Goal: Information Seeking & Learning: Compare options

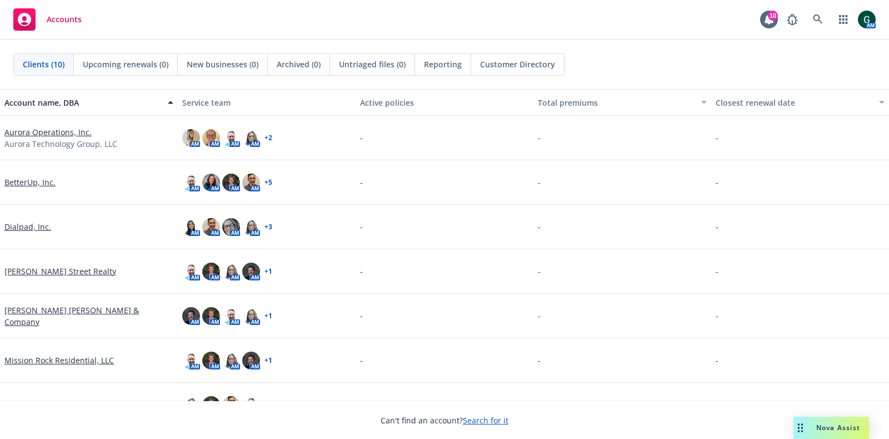
click at [834, 425] on span "Nova Assist" at bounding box center [839, 426] width 44 height 9
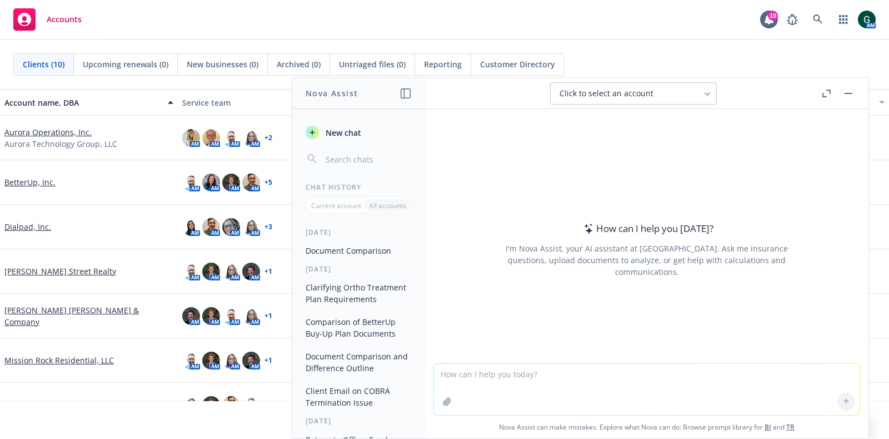
click at [590, 377] on textarea at bounding box center [647, 389] width 426 height 51
click at [487, 371] on textarea "compare both documents and" at bounding box center [647, 388] width 426 height 52
click at [589, 379] on textarea "compare both vision documents and" at bounding box center [647, 388] width 426 height 52
type textarea "compare both vision documents and list differences"
click at [447, 397] on icon "button" at bounding box center [447, 401] width 9 height 9
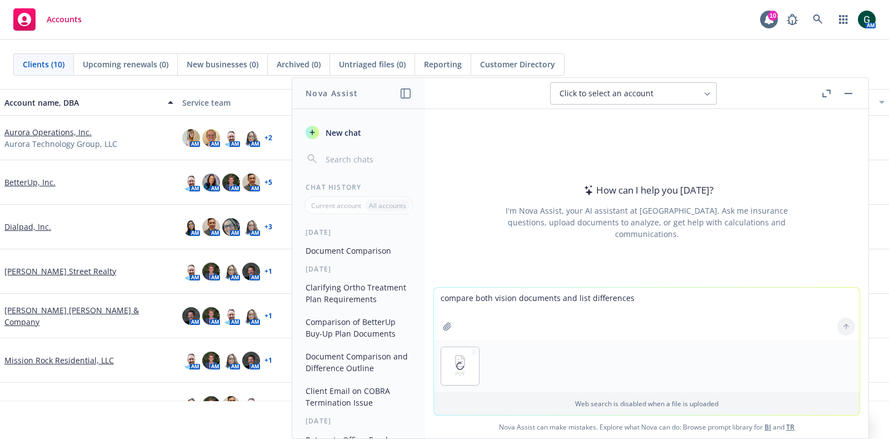
click at [445, 329] on icon "button" at bounding box center [447, 326] width 9 height 9
click at [840, 320] on button at bounding box center [847, 326] width 18 height 18
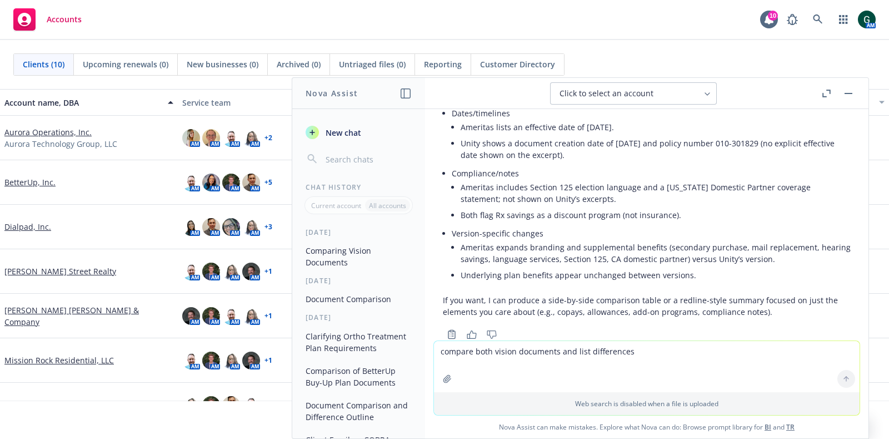
scroll to position [600, 0]
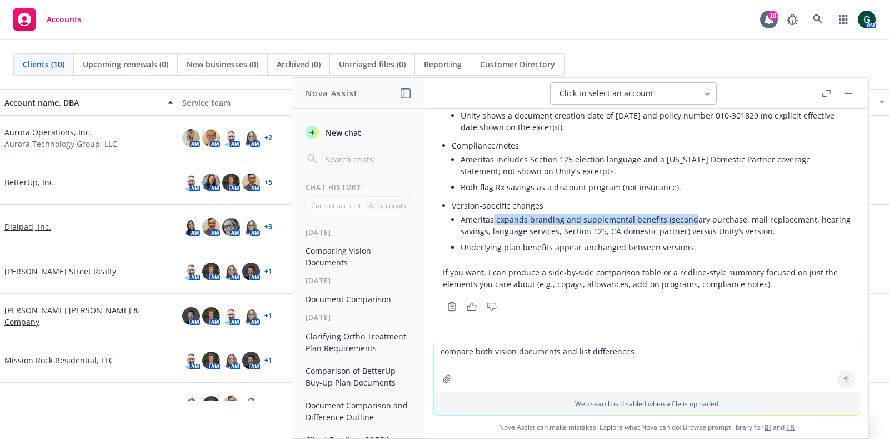
drag, startPoint x: 494, startPoint y: 218, endPoint x: 690, endPoint y: 220, distance: 196.8
click at [690, 220] on li "Ameritas expands branding and supplemental benefits (secondary purchase, mail r…" at bounding box center [656, 225] width 390 height 28
click at [545, 241] on li "Underlying plan benefits appear unchanged between versions." at bounding box center [656, 247] width 390 height 16
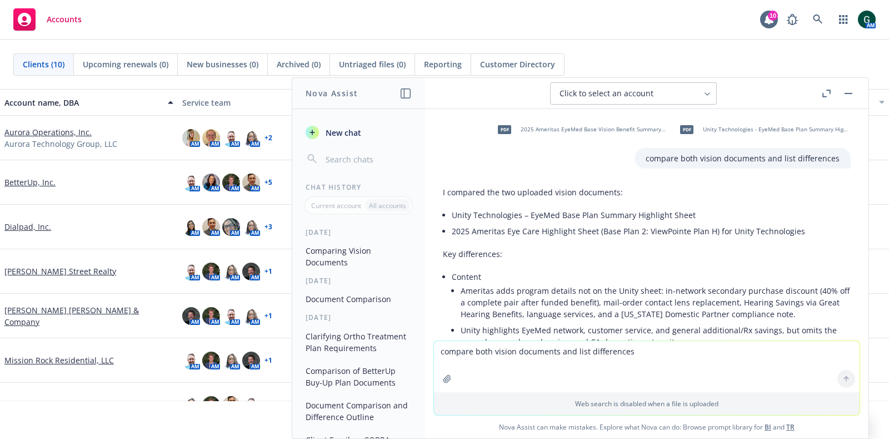
scroll to position [0, 0]
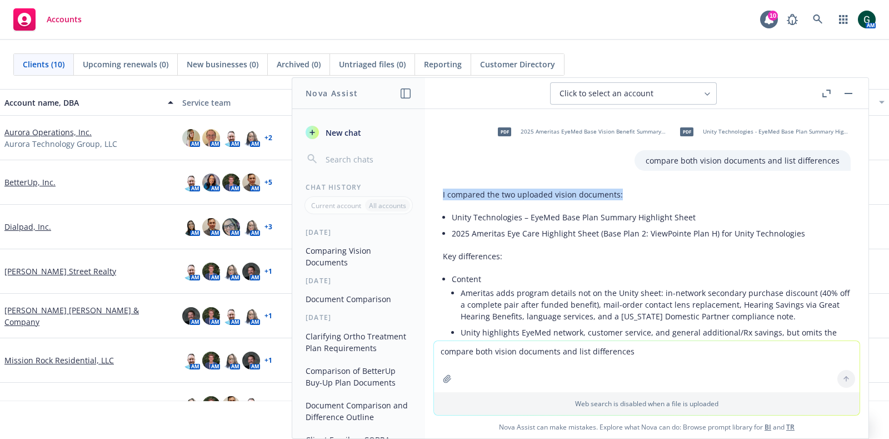
drag, startPoint x: 638, startPoint y: 195, endPoint x: 442, endPoint y: 196, distance: 195.1
click at [443, 196] on p "I compared the two uploaded vision documents:" at bounding box center [647, 194] width 408 height 12
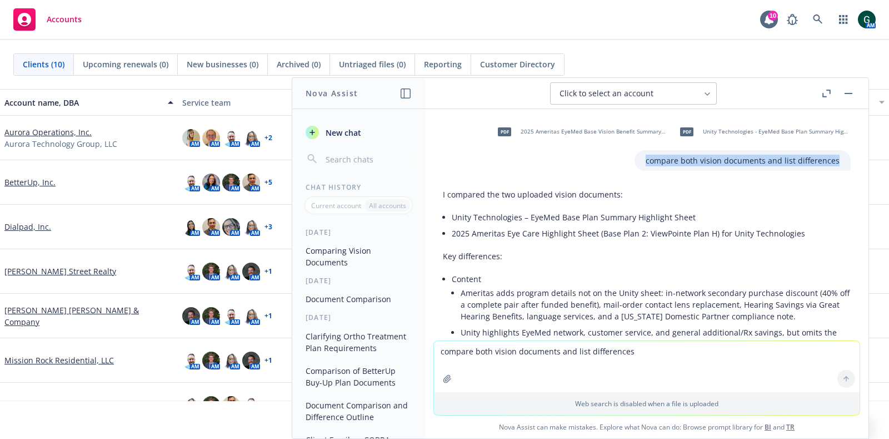
drag, startPoint x: 821, startPoint y: 161, endPoint x: 621, endPoint y: 160, distance: 199.5
click at [635, 160] on div "compare both vision documents and list differences" at bounding box center [743, 160] width 216 height 21
copy p "compare both vision documents and list differences"
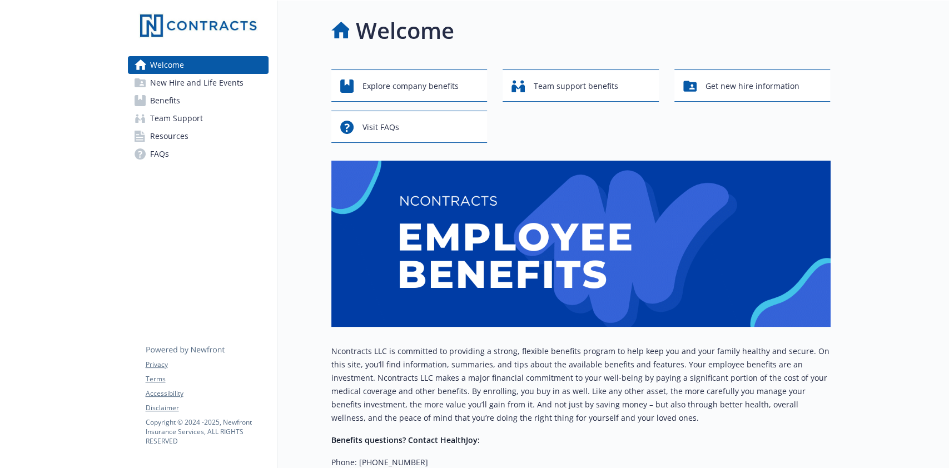
click at [173, 101] on span "Benefits" at bounding box center [165, 101] width 30 height 18
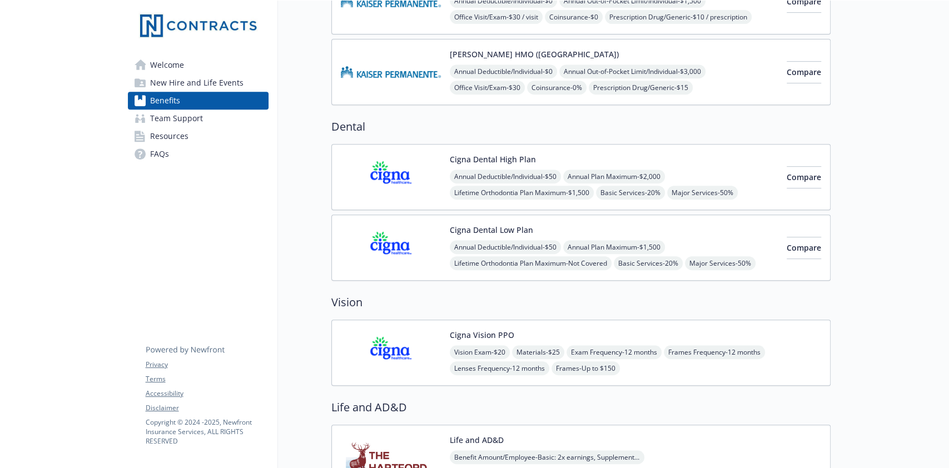
scroll to position [148, 0]
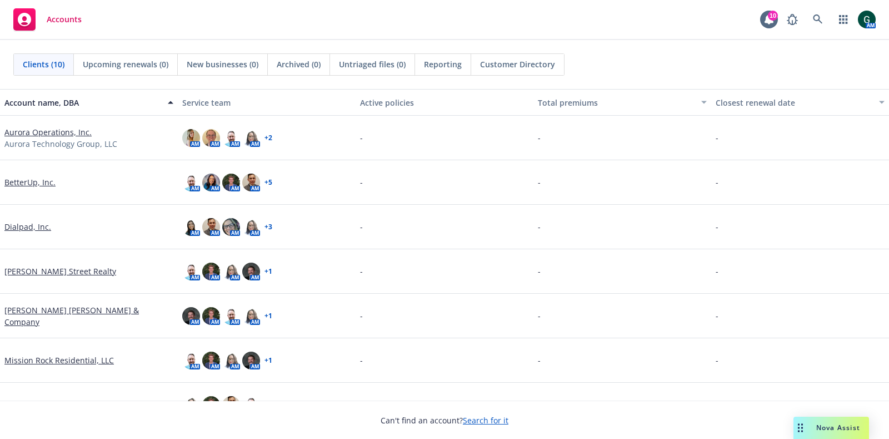
click at [814, 419] on div "Nova Assist" at bounding box center [832, 427] width 76 height 22
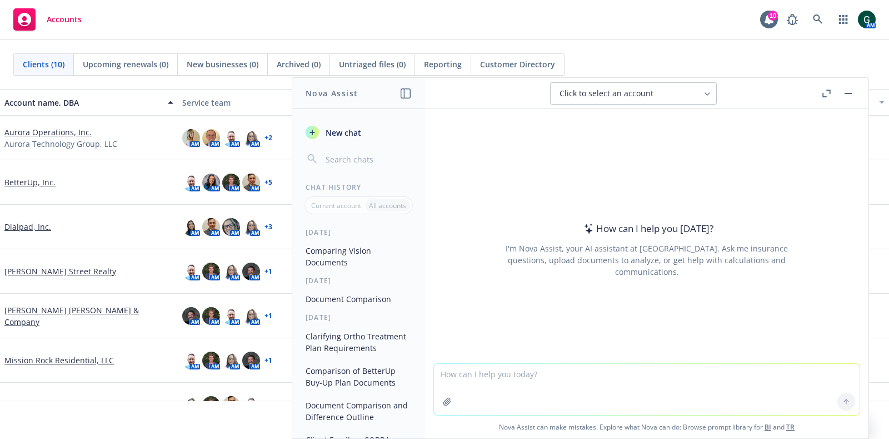
click at [538, 386] on textarea at bounding box center [647, 389] width 426 height 51
paste textarea "compare both vision documents and list differences"
type textarea "compare both vision documents and list differences"
click at [444, 399] on icon "button" at bounding box center [447, 401] width 9 height 9
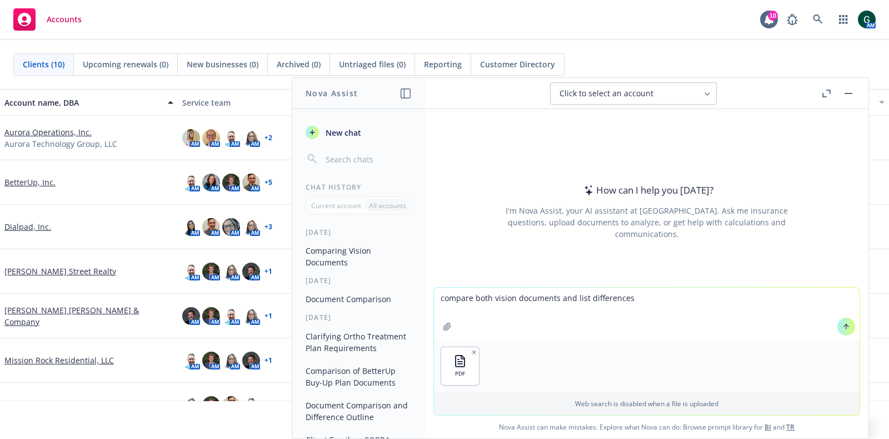
click at [439, 323] on button "button" at bounding box center [448, 326] width 18 height 18
click at [838, 326] on button at bounding box center [847, 326] width 18 height 18
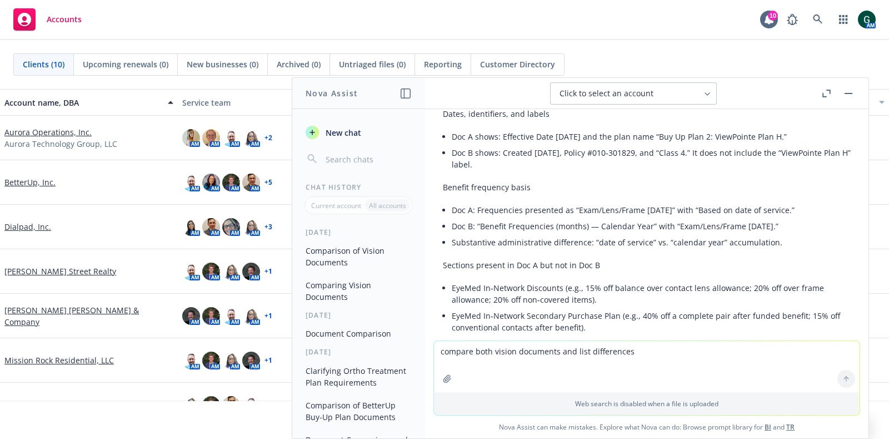
scroll to position [196, 0]
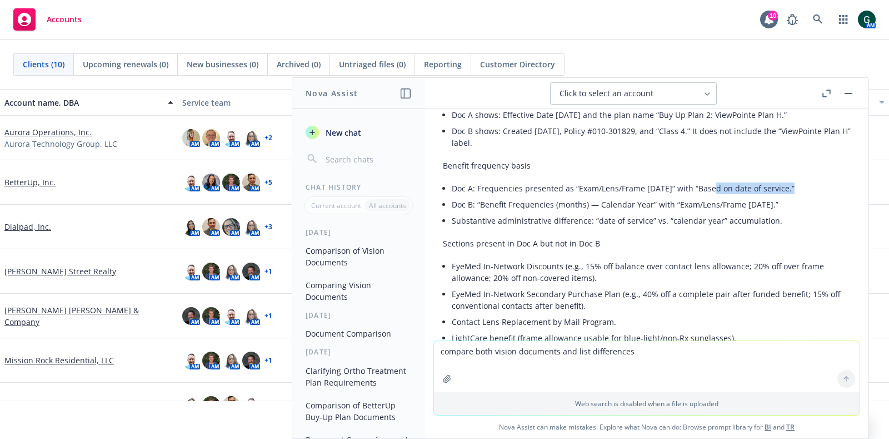
drag, startPoint x: 743, startPoint y: 186, endPoint x: 786, endPoint y: 186, distance: 43.9
click at [786, 186] on li "Doc A: Frequencies presented as “Exam/Lens/Frame 12/12/12” with “Based on date …" at bounding box center [651, 188] width 399 height 16
click at [682, 180] on li "Doc A: Frequencies presented as “Exam/Lens/Frame 12/12/12” with “Based on date …" at bounding box center [651, 188] width 399 height 16
drag, startPoint x: 628, startPoint y: 201, endPoint x: 753, endPoint y: 201, distance: 125.6
click at [753, 201] on li "Doc B: “Benefit Frequencies (months) — Calendar Year” with “Exam/Lens/Frame 12/…" at bounding box center [651, 204] width 399 height 16
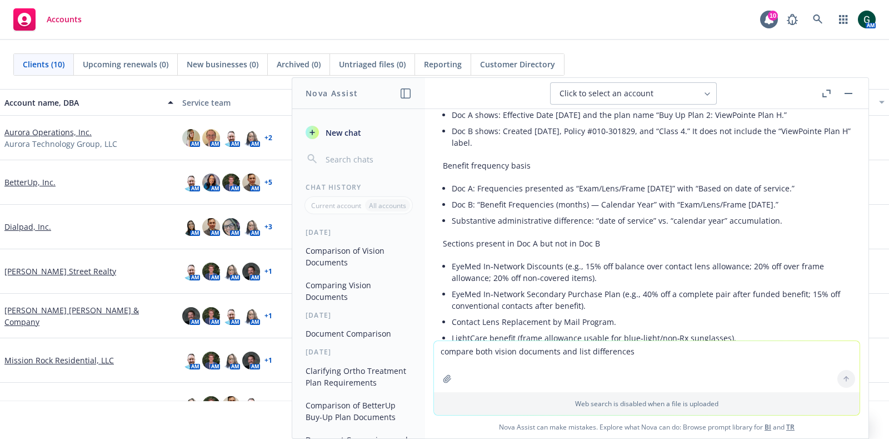
click at [721, 213] on li "Substantive administrative difference: “date of service” vs. “calendar year” ac…" at bounding box center [651, 220] width 399 height 16
drag, startPoint x: 661, startPoint y: 204, endPoint x: 775, endPoint y: 206, distance: 113.4
click at [775, 206] on li "Doc B: “Benefit Frequencies (months) — Calendar Year” with “Exam/Lens/Frame 12/…" at bounding box center [651, 204] width 399 height 16
click at [788, 212] on li "Substantive administrative difference: “date of service” vs. “calendar year” ac…" at bounding box center [651, 220] width 399 height 16
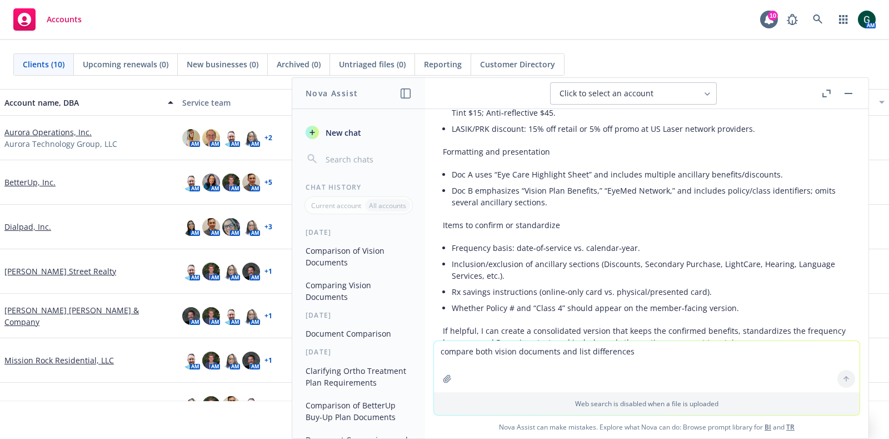
scroll to position [891, 0]
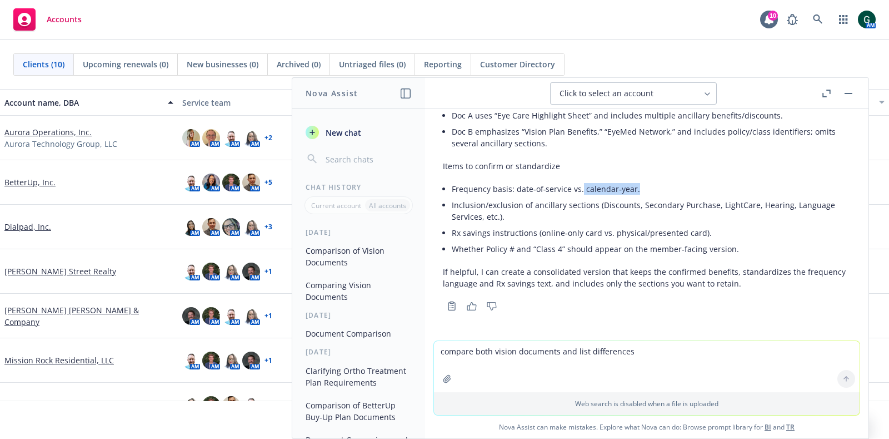
drag, startPoint x: 579, startPoint y: 187, endPoint x: 650, endPoint y: 185, distance: 71.2
click at [650, 185] on li "Frequency basis: date‑of‑service vs. calendar‑year." at bounding box center [651, 189] width 399 height 16
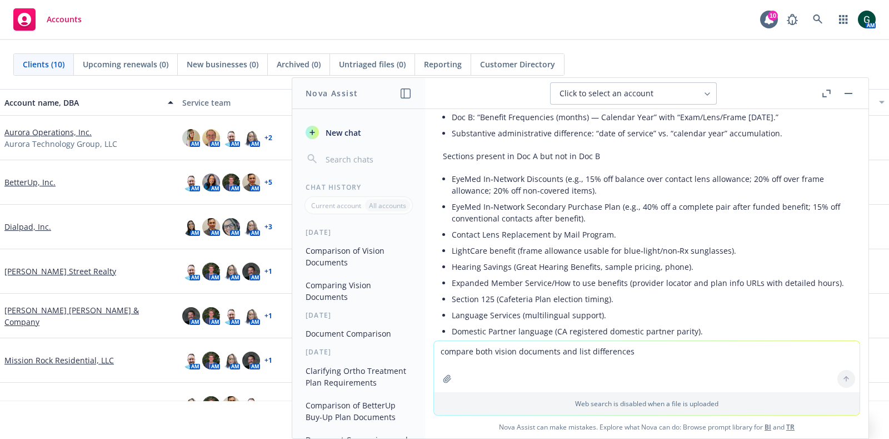
scroll to position [293, 0]
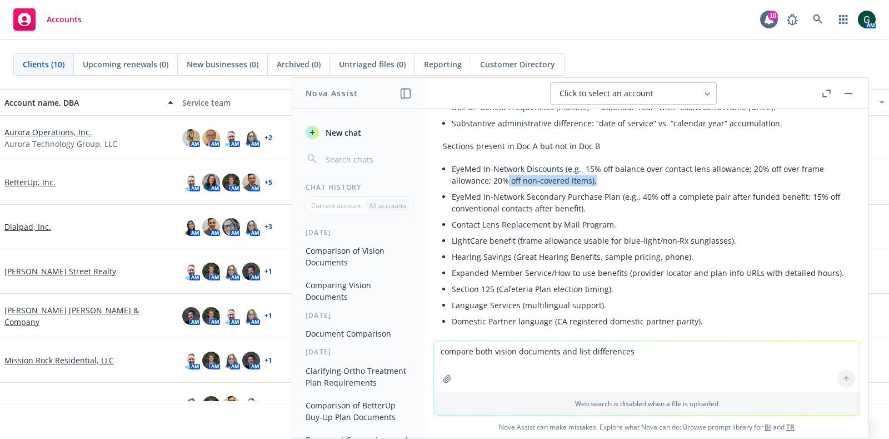
drag, startPoint x: 595, startPoint y: 175, endPoint x: 639, endPoint y: 175, distance: 43.9
click at [639, 175] on li "EyeMed In‑Network Discounts (e.g., 15% off balance over contact lens allowance;…" at bounding box center [651, 175] width 399 height 28
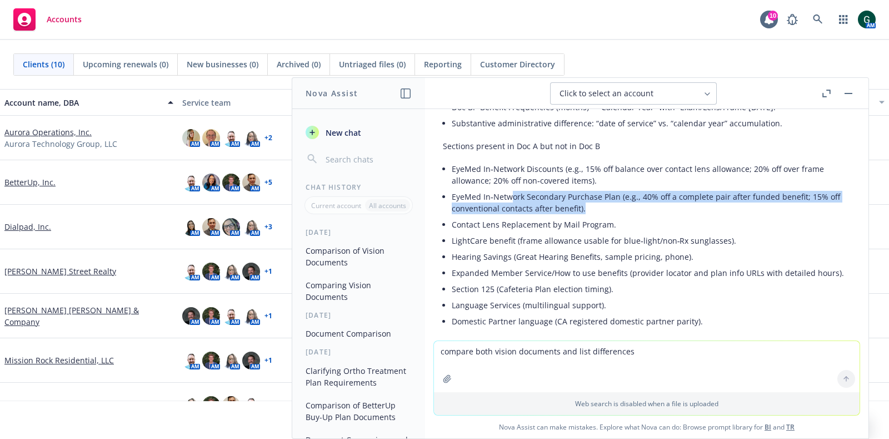
drag, startPoint x: 509, startPoint y: 200, endPoint x: 679, endPoint y: 207, distance: 170.2
click at [679, 207] on li "EyeMed In‑Network Secondary Purchase Plan (e.g., 40% off a complete pair after …" at bounding box center [651, 202] width 399 height 28
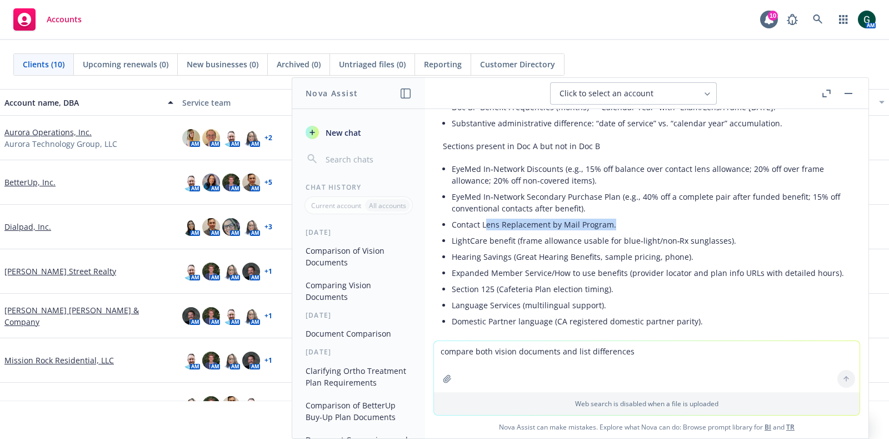
drag, startPoint x: 542, startPoint y: 225, endPoint x: 623, endPoint y: 225, distance: 80.0
click at [623, 225] on li "Contact Lens Replacement by Mail Program." at bounding box center [651, 224] width 399 height 16
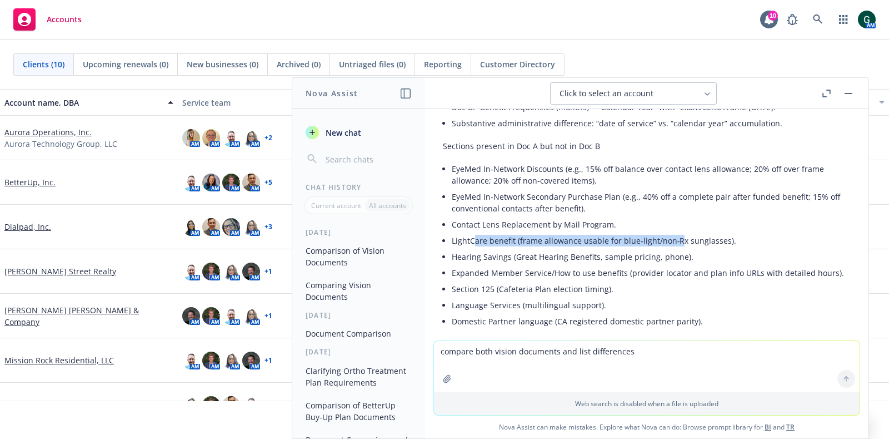
drag, startPoint x: 476, startPoint y: 243, endPoint x: 675, endPoint y: 245, distance: 199.5
click at [675, 245] on li "LightCare benefit (frame allowance usable for blue‑light/non‑Rx sunglasses)." at bounding box center [651, 240] width 399 height 16
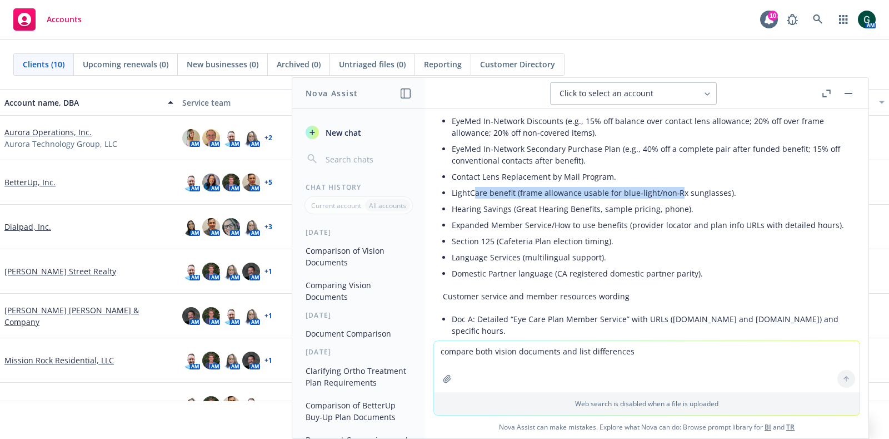
scroll to position [363, 0]
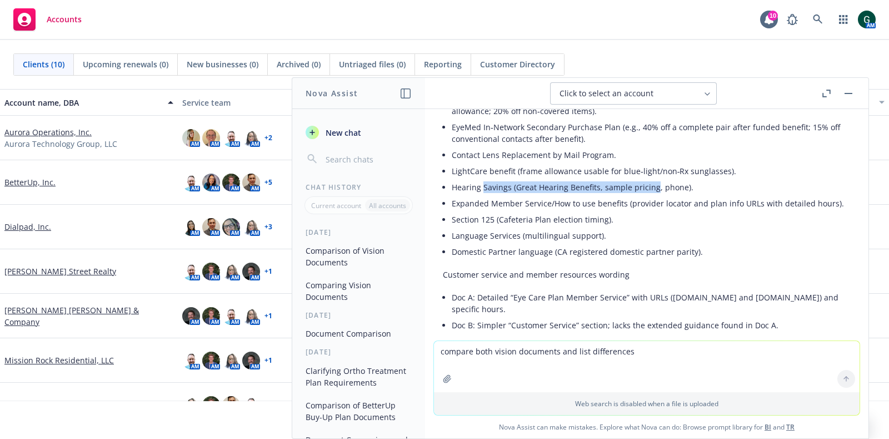
drag, startPoint x: 483, startPoint y: 191, endPoint x: 652, endPoint y: 187, distance: 169.0
click at [652, 187] on li "Hearing Savings (Great Hearing Benefits, sample pricing, phone)." at bounding box center [651, 187] width 399 height 16
drag, startPoint x: 534, startPoint y: 200, endPoint x: 625, endPoint y: 203, distance: 91.8
click at [625, 203] on li "Expanded Member Service/How to use benefits (provider locator and plan info URL…" at bounding box center [651, 203] width 399 height 16
drag, startPoint x: 539, startPoint y: 223, endPoint x: 595, endPoint y: 243, distance: 58.9
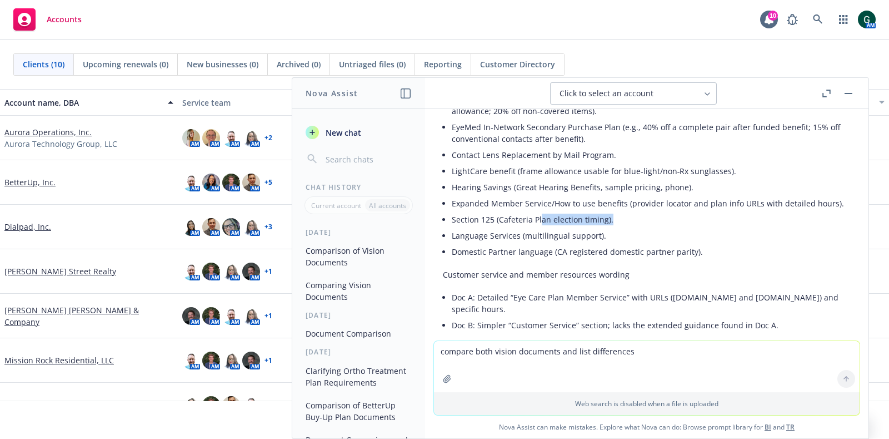
click at [665, 227] on li "Section 125 (Cafeteria Plan election timing)." at bounding box center [651, 219] width 399 height 16
drag, startPoint x: 478, startPoint y: 246, endPoint x: 594, endPoint y: 247, distance: 116.2
click at [594, 243] on li "Language Services (multilingual support)." at bounding box center [651, 235] width 399 height 16
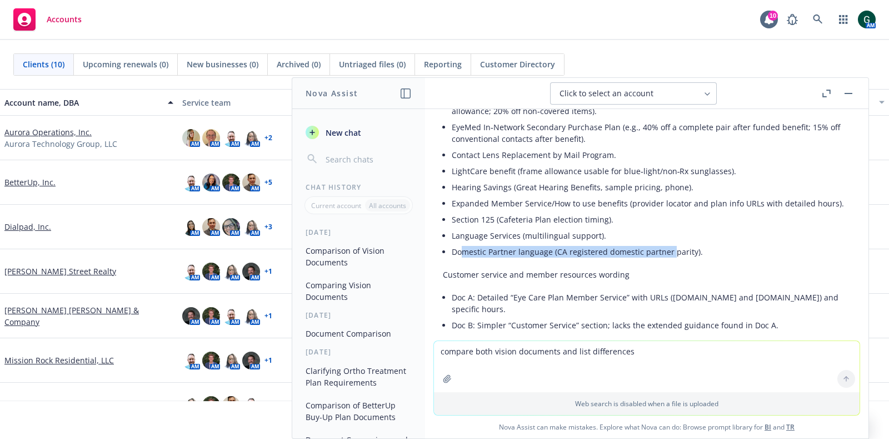
drag, startPoint x: 465, startPoint y: 260, endPoint x: 669, endPoint y: 262, distance: 204.0
click at [669, 260] on li "Domestic Partner language (CA registered domestic partner parity)." at bounding box center [651, 251] width 399 height 16
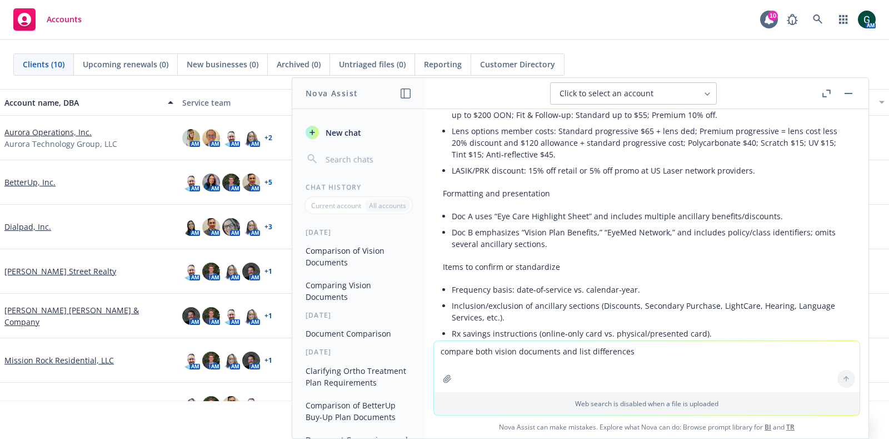
scroll to position [432, 0]
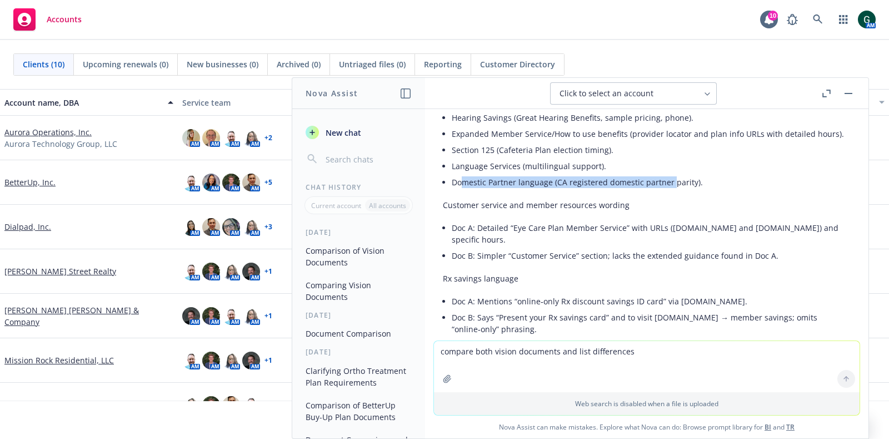
click at [350, 292] on button "Comparing Vision Documents" at bounding box center [358, 291] width 115 height 30
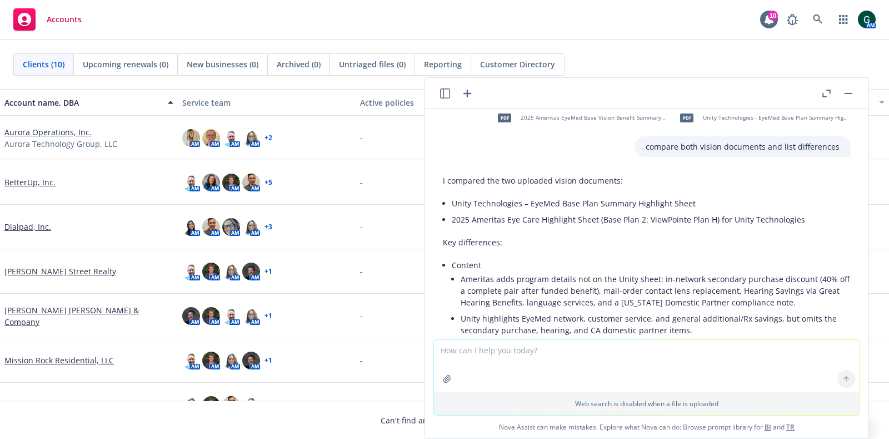
scroll to position [0, 0]
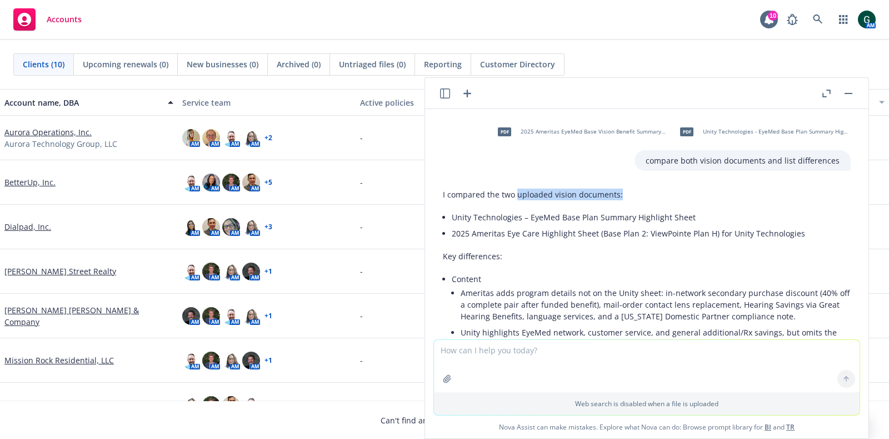
drag, startPoint x: 628, startPoint y: 194, endPoint x: 516, endPoint y: 192, distance: 112.3
click at [516, 192] on p "I compared the two uploaded vision documents:" at bounding box center [647, 194] width 408 height 12
click at [587, 193] on p "I compared the two uploaded vision documents:" at bounding box center [647, 194] width 408 height 12
drag, startPoint x: 786, startPoint y: 160, endPoint x: 626, endPoint y: 160, distance: 160.6
click at [635, 160] on div "compare both vision documents and list differences" at bounding box center [743, 160] width 216 height 21
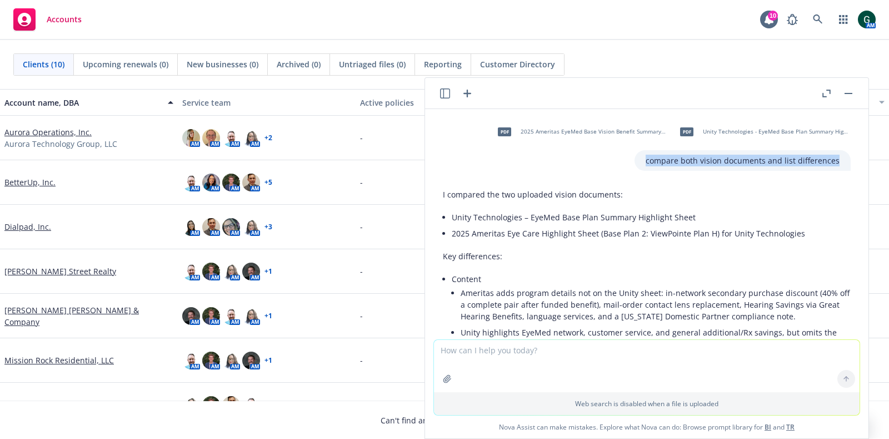
copy p "compare both vision documents and list differences"
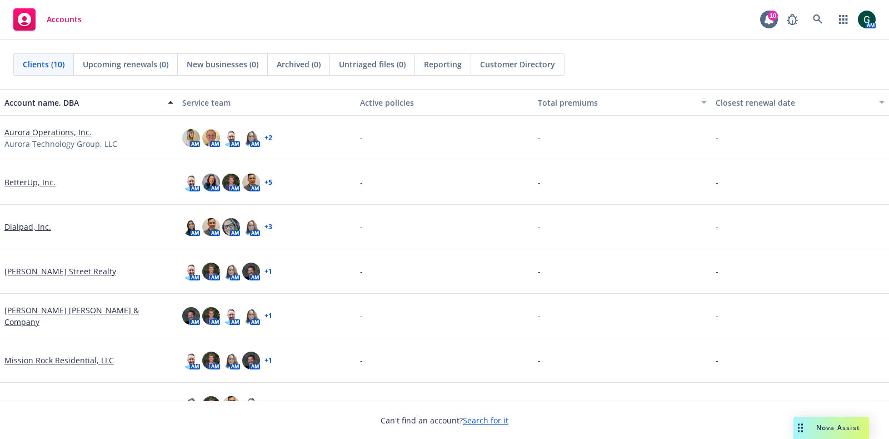
click at [827, 427] on span "Nova Assist" at bounding box center [839, 426] width 44 height 9
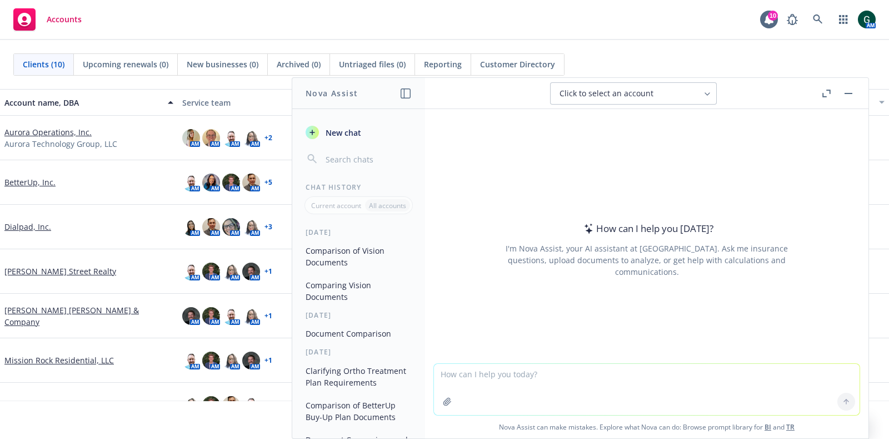
click at [510, 366] on textarea at bounding box center [647, 389] width 426 height 51
paste textarea "compare both vision documents and list differences"
type textarea "compare both vision documents and list differences"
click at [445, 403] on icon "button" at bounding box center [447, 400] width 7 height 7
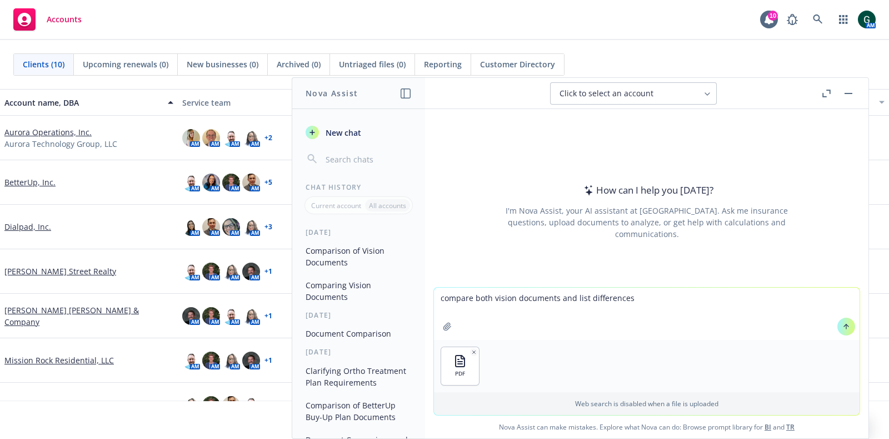
click at [443, 323] on icon "button" at bounding box center [447, 326] width 9 height 9
click at [847, 325] on button at bounding box center [847, 326] width 18 height 18
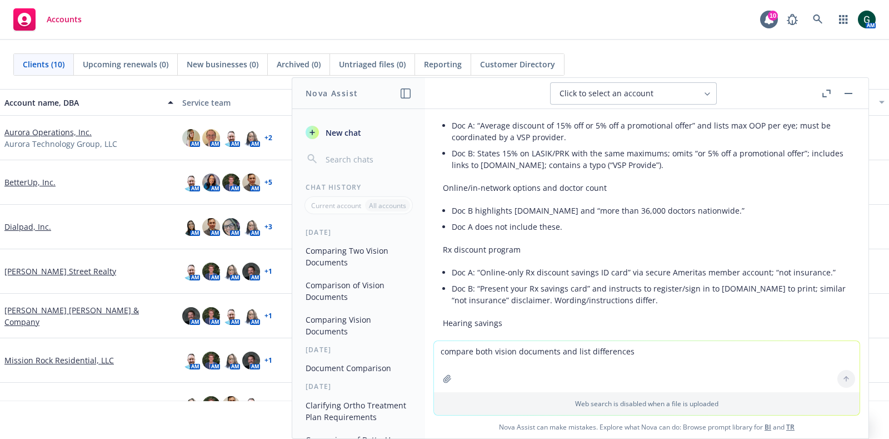
scroll to position [764, 0]
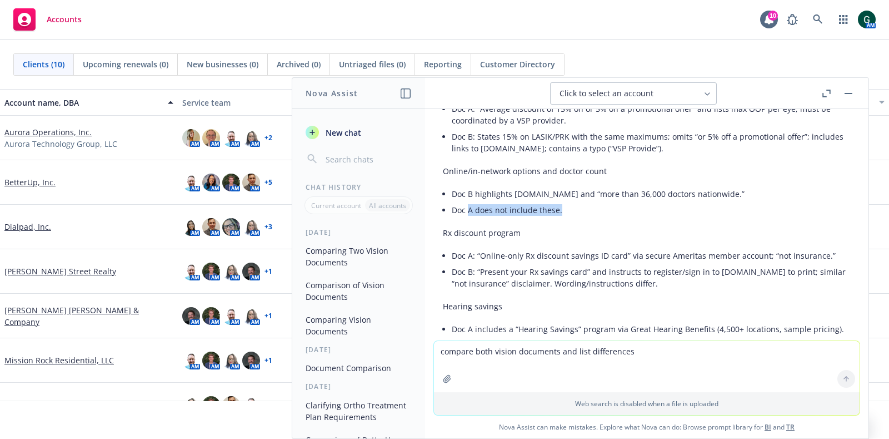
drag, startPoint x: 475, startPoint y: 210, endPoint x: 559, endPoint y: 212, distance: 84.0
click at [559, 212] on li "Doc A does not include these." at bounding box center [651, 210] width 399 height 16
click at [583, 186] on li "Doc B highlights Eyeconic.com and “more than 36,000 doctors nationwide.”" at bounding box center [651, 194] width 399 height 16
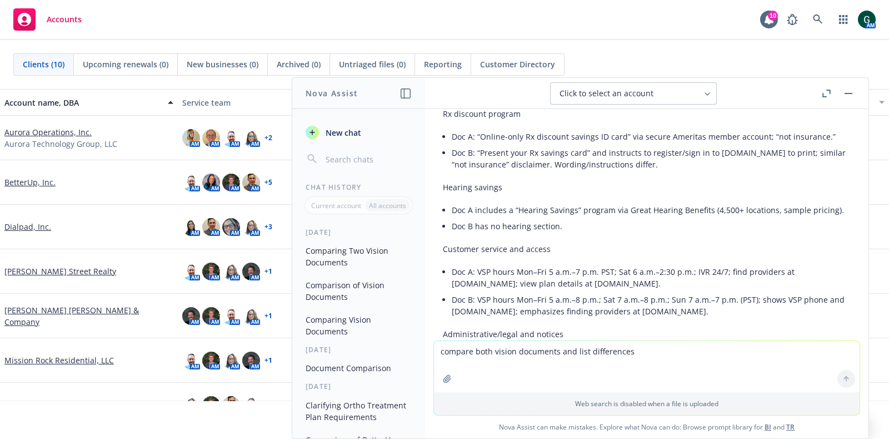
scroll to position [903, 0]
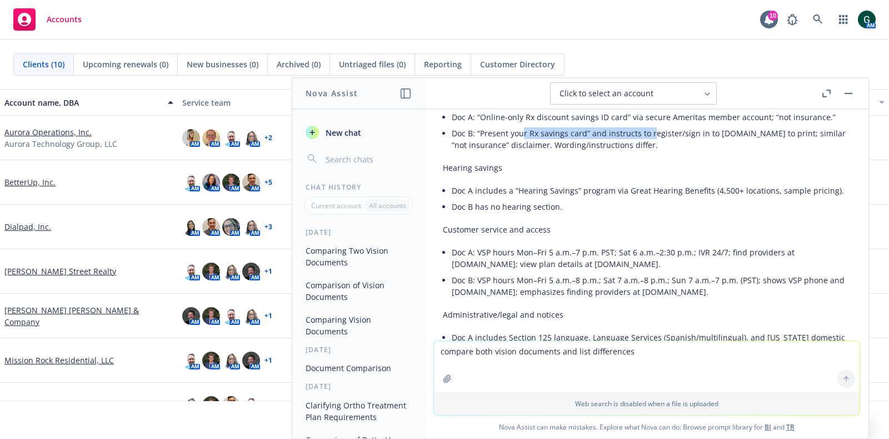
drag, startPoint x: 524, startPoint y: 136, endPoint x: 650, endPoint y: 137, distance: 126.2
click at [650, 137] on li "Doc B: “Present your Rx savings card” and instructs to register/sign in to amer…" at bounding box center [651, 139] width 399 height 28
drag, startPoint x: 496, startPoint y: 215, endPoint x: 564, endPoint y: 215, distance: 68.4
click at [564, 215] on li "Doc B has no hearing section." at bounding box center [651, 206] width 399 height 16
click at [631, 215] on li "Doc B has no hearing section." at bounding box center [651, 206] width 399 height 16
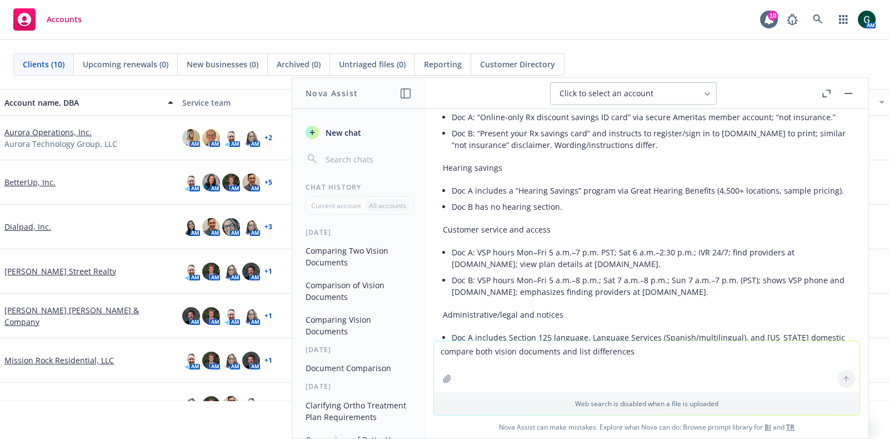
scroll to position [972, 0]
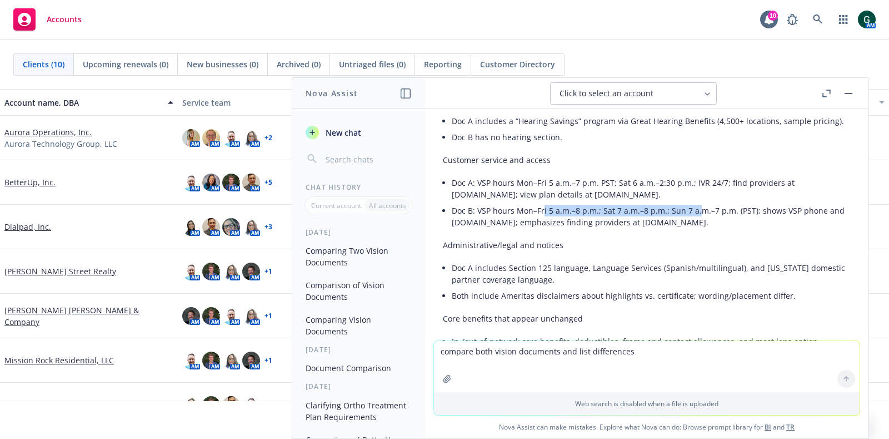
drag, startPoint x: 544, startPoint y: 222, endPoint x: 695, endPoint y: 222, distance: 151.2
click at [695, 222] on li "Doc B: VSP hours Mon–Fri 5 a.m.–8 p.m.; Sat 7 a.m.–8 p.m.; Sun 7 a.m.–7 p.m. (P…" at bounding box center [651, 216] width 399 height 28
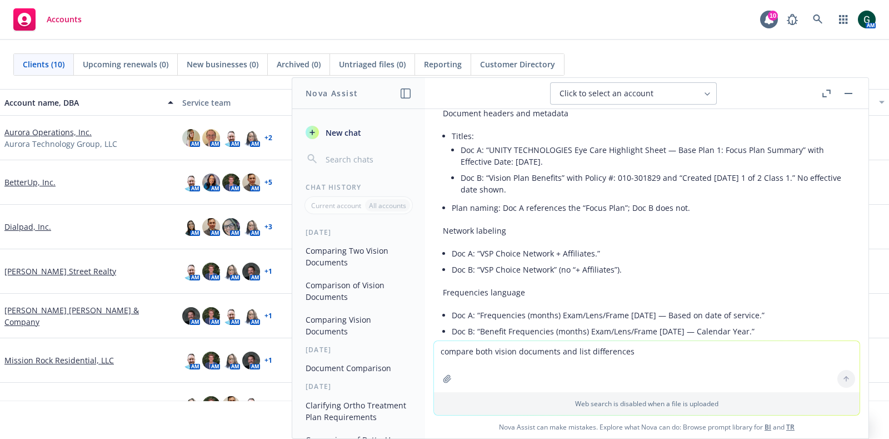
scroll to position [0, 0]
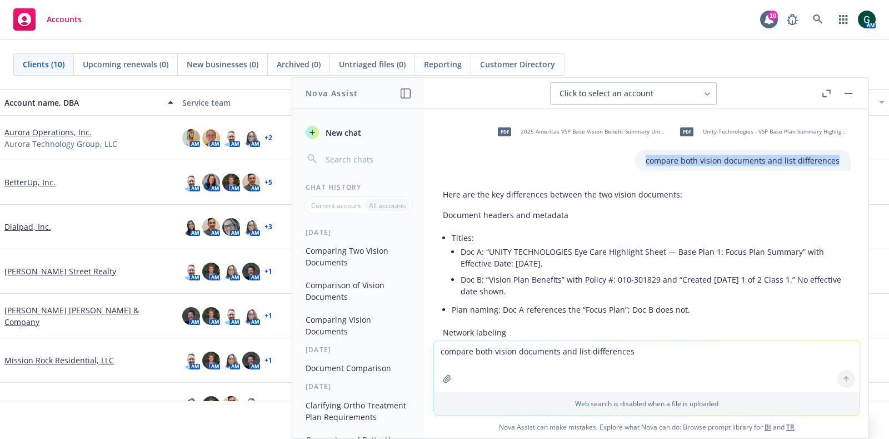
drag, startPoint x: 822, startPoint y: 161, endPoint x: 616, endPoint y: 161, distance: 205.7
click at [616, 161] on div "pdf 2025 Ameritas VSP Base Vision Benefit Summary Unity.pdf pdf Unity Technolog…" at bounding box center [671, 144] width 360 height 53
copy p "compare both vision documents and list differences"
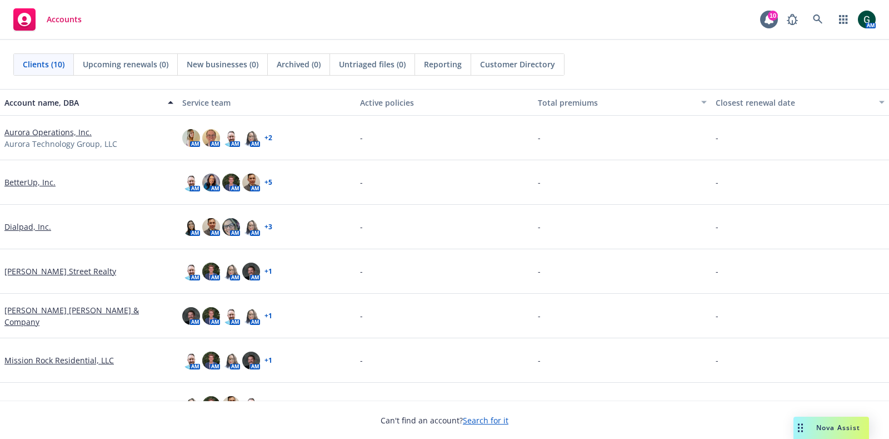
click at [836, 425] on span "Nova Assist" at bounding box center [839, 426] width 44 height 9
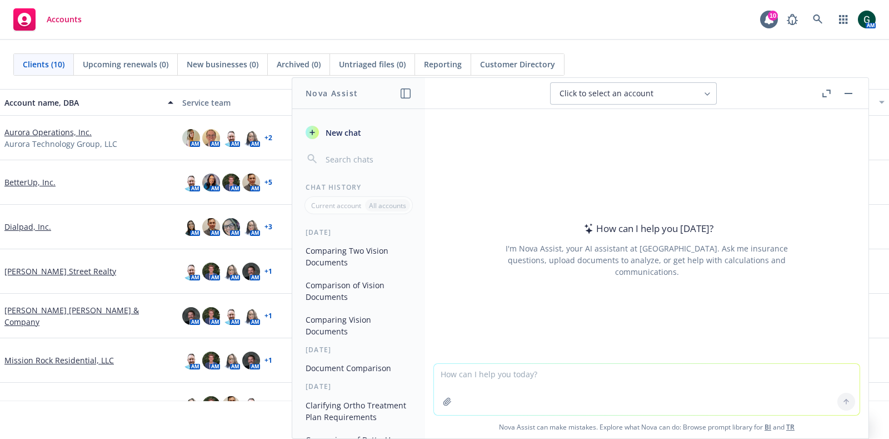
click at [549, 374] on textarea at bounding box center [647, 389] width 426 height 51
paste textarea "compare both vision documents and list differences"
type textarea "compare both vision documents and list differences"
click at [444, 402] on icon "button" at bounding box center [447, 400] width 7 height 7
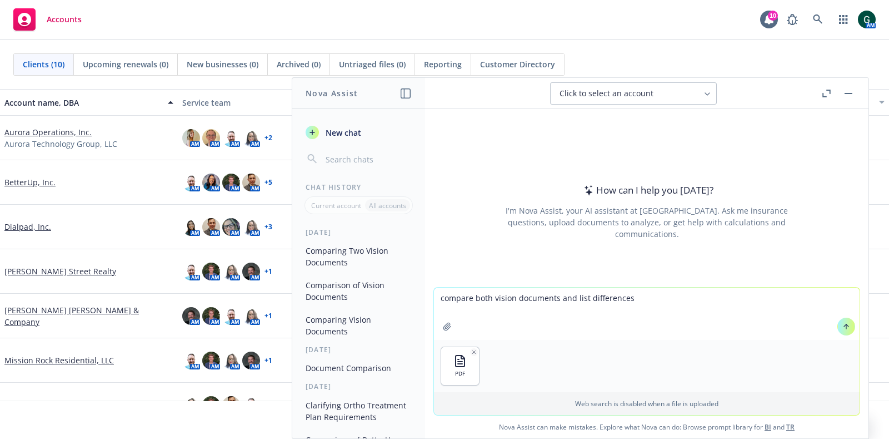
click at [449, 329] on button "button" at bounding box center [448, 326] width 18 height 18
click at [839, 320] on button at bounding box center [847, 326] width 18 height 18
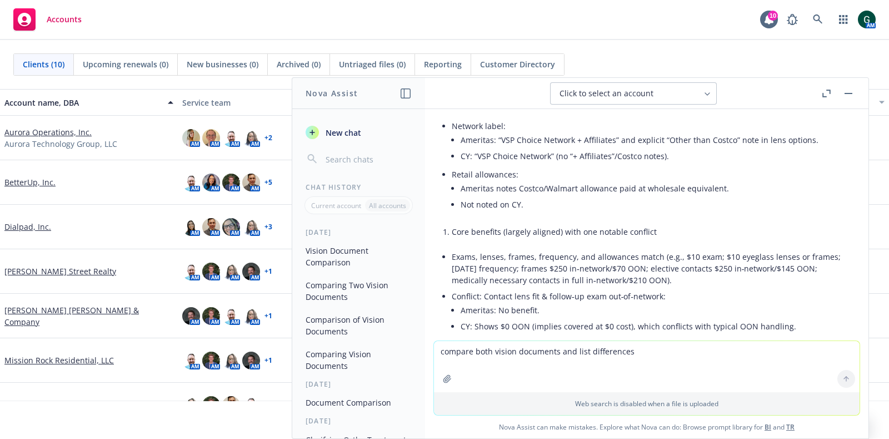
scroll to position [486, 0]
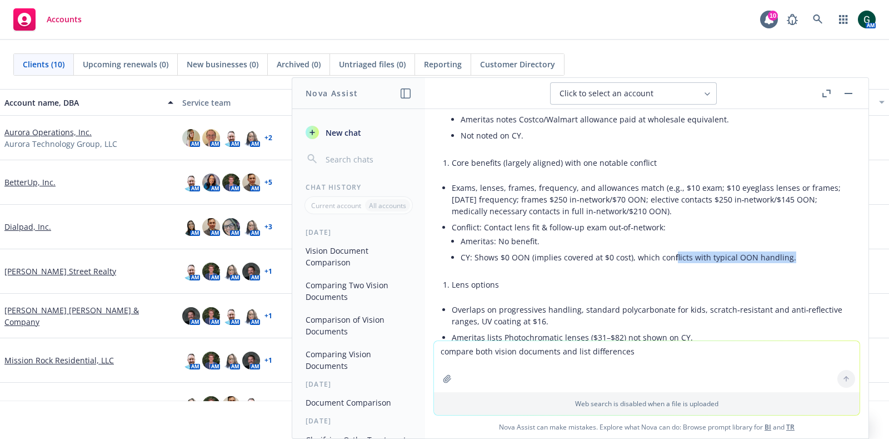
drag, startPoint x: 670, startPoint y: 254, endPoint x: 786, endPoint y: 253, distance: 115.6
click at [786, 253] on li "CY: Shows $0 OON (implies covered at $0 cost), which conflicts with typical OON…" at bounding box center [656, 257] width 390 height 16
click at [776, 257] on li "CY: Shows $0 OON (implies covered at $0 cost), which conflicts with typical OON…" at bounding box center [656, 257] width 390 height 16
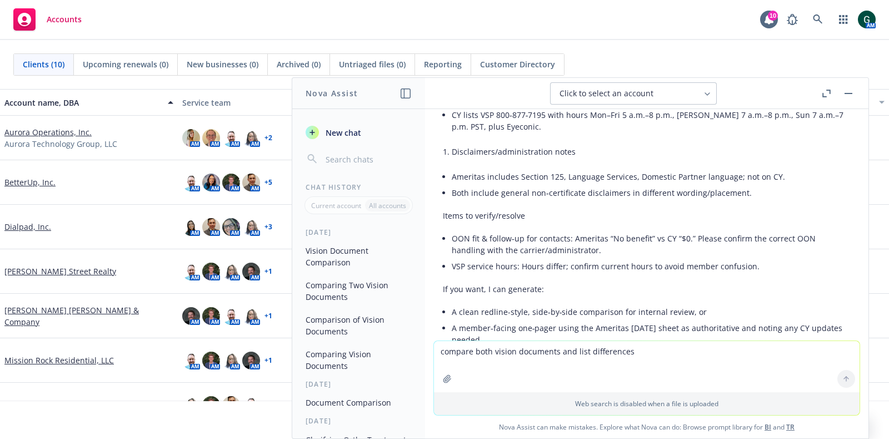
scroll to position [1029, 0]
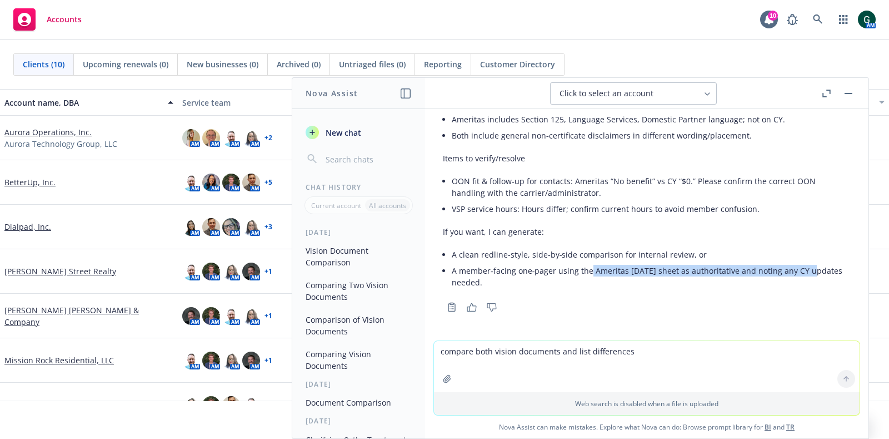
drag, startPoint x: 589, startPoint y: 265, endPoint x: 811, endPoint y: 265, distance: 221.8
click at [811, 265] on li "A member‑facing one‑pager using the Ameritas [DATE] sheet as authoritative and …" at bounding box center [651, 276] width 399 height 28
